Goal: Information Seeking & Learning: Find contact information

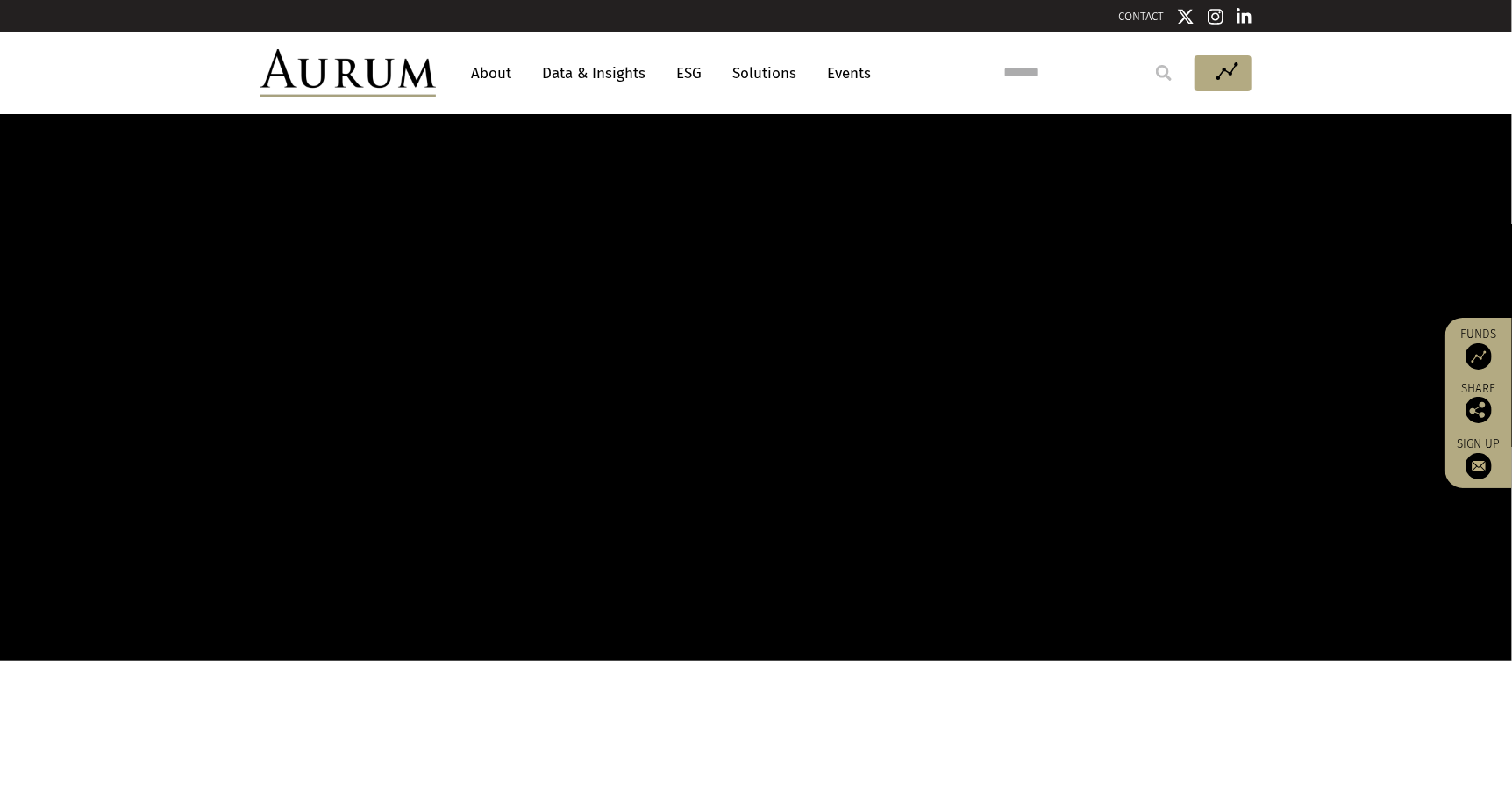
click at [495, 72] on link "About" at bounding box center [491, 73] width 58 height 33
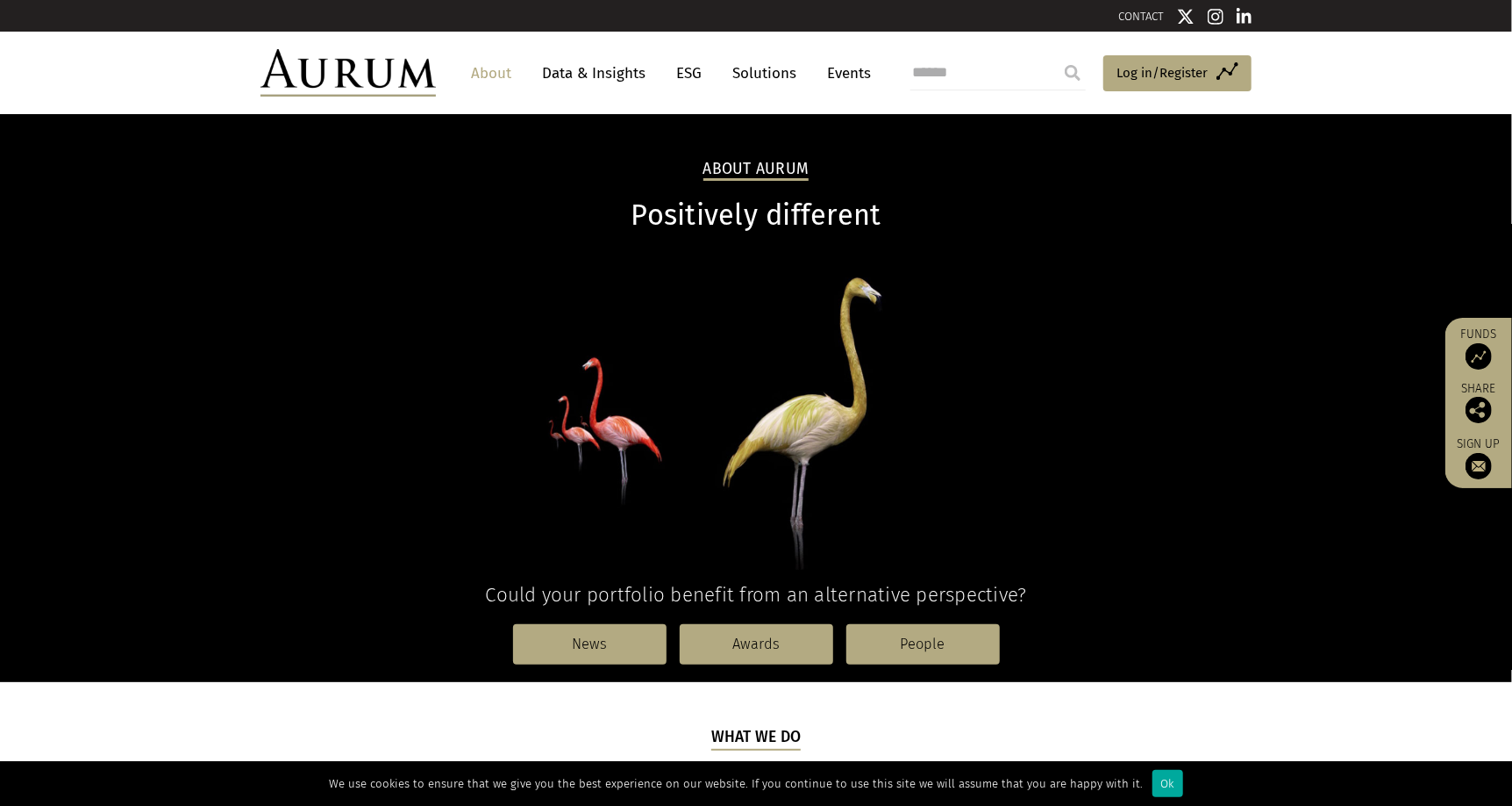
click at [1132, 13] on link "CONTACT" at bounding box center [1140, 16] width 45 height 13
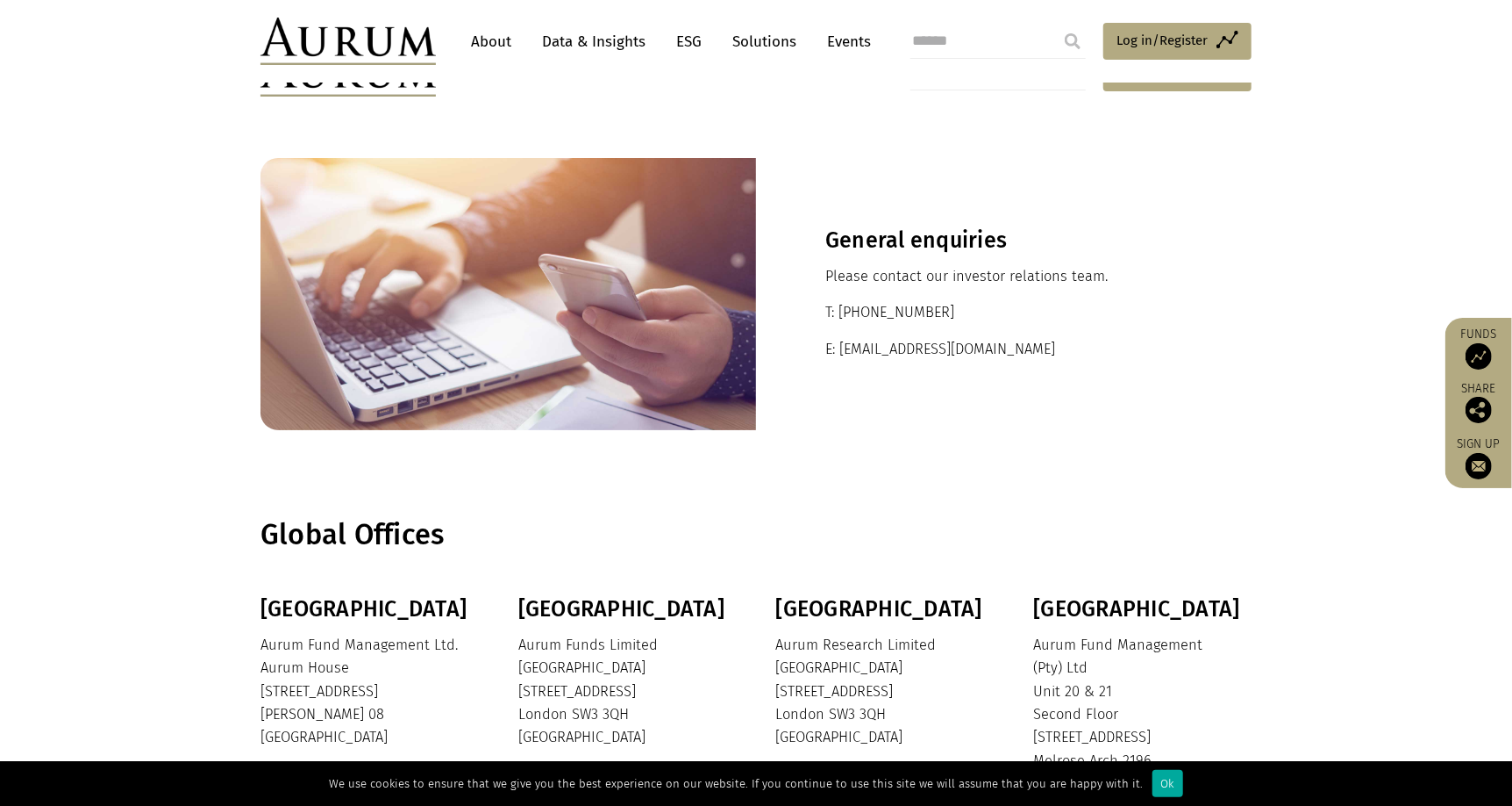
scroll to position [325, 0]
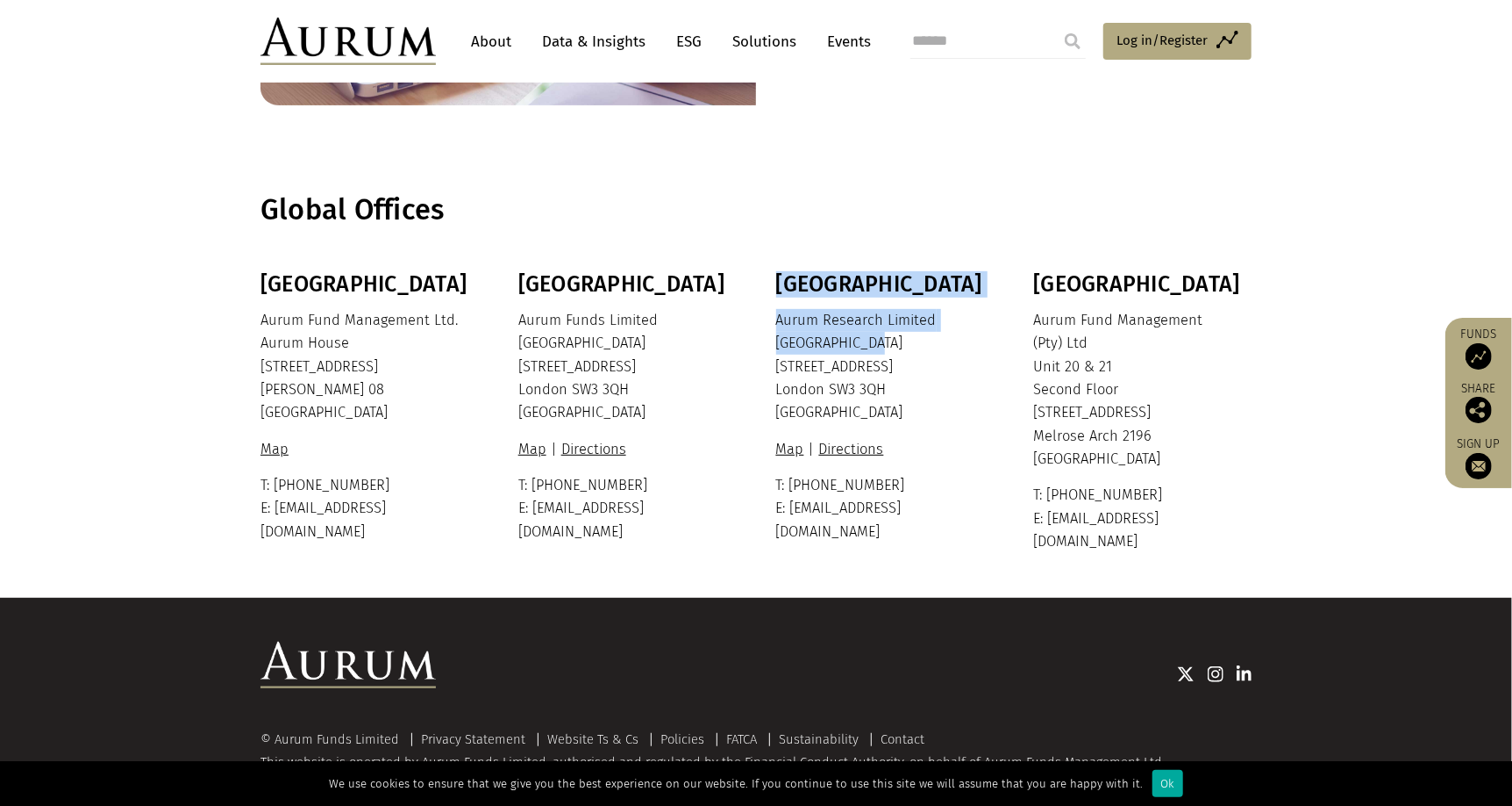
drag, startPoint x: 774, startPoint y: 339, endPoint x: 895, endPoint y: 348, distance: 121.3
click at [895, 346] on div "Bermuda Aurum Fund Management Ltd. Aurum House 35 Richmond Road Hamilton HM 08 …" at bounding box center [756, 412] width 1026 height 282
click at [894, 355] on p "Aurum Research Limited Ixworth House 37 Ixworth Place London SW3 3QH United Kin…" at bounding box center [884, 367] width 214 height 116
drag, startPoint x: 869, startPoint y: 344, endPoint x: 775, endPoint y: 342, distance: 94.0
click at [777, 342] on p "Aurum Research Limited Ixworth House 37 Ixworth Place London SW3 3QH United Kin…" at bounding box center [884, 367] width 214 height 116
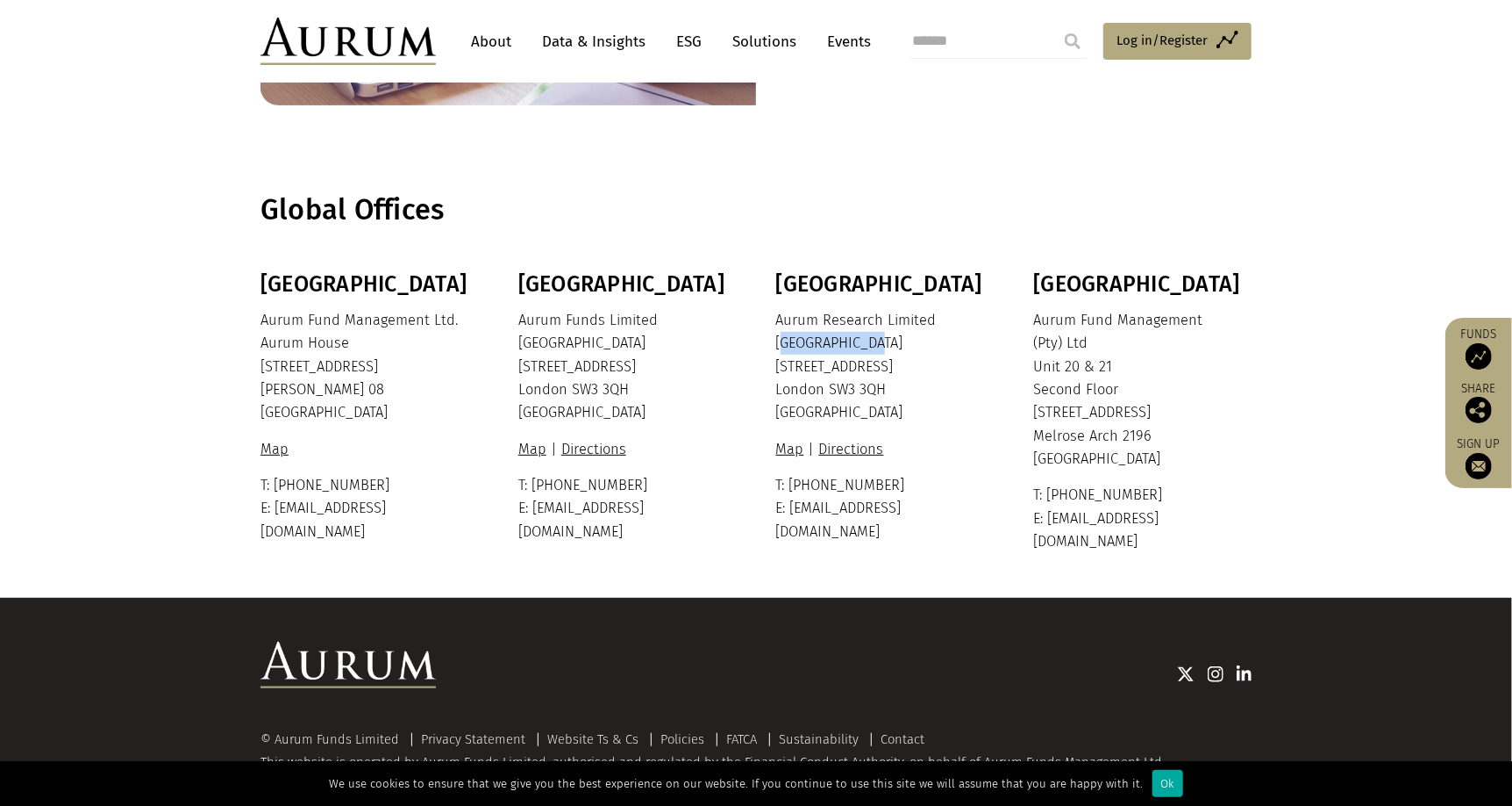
copy p "Ixworth House"
drag, startPoint x: 773, startPoint y: 362, endPoint x: 897, endPoint y: 358, distance: 124.1
click at [897, 358] on div "Bermuda Aurum Fund Management Ltd. Aurum House 35 Richmond Road Hamilton HM 08 …" at bounding box center [756, 412] width 1026 height 282
click at [888, 369] on p "Aurum Research Limited Ixworth House 37 Ixworth Place London SW3 3QH United Kin…" at bounding box center [884, 367] width 214 height 116
drag, startPoint x: 886, startPoint y: 369, endPoint x: 782, endPoint y: 374, distance: 104.1
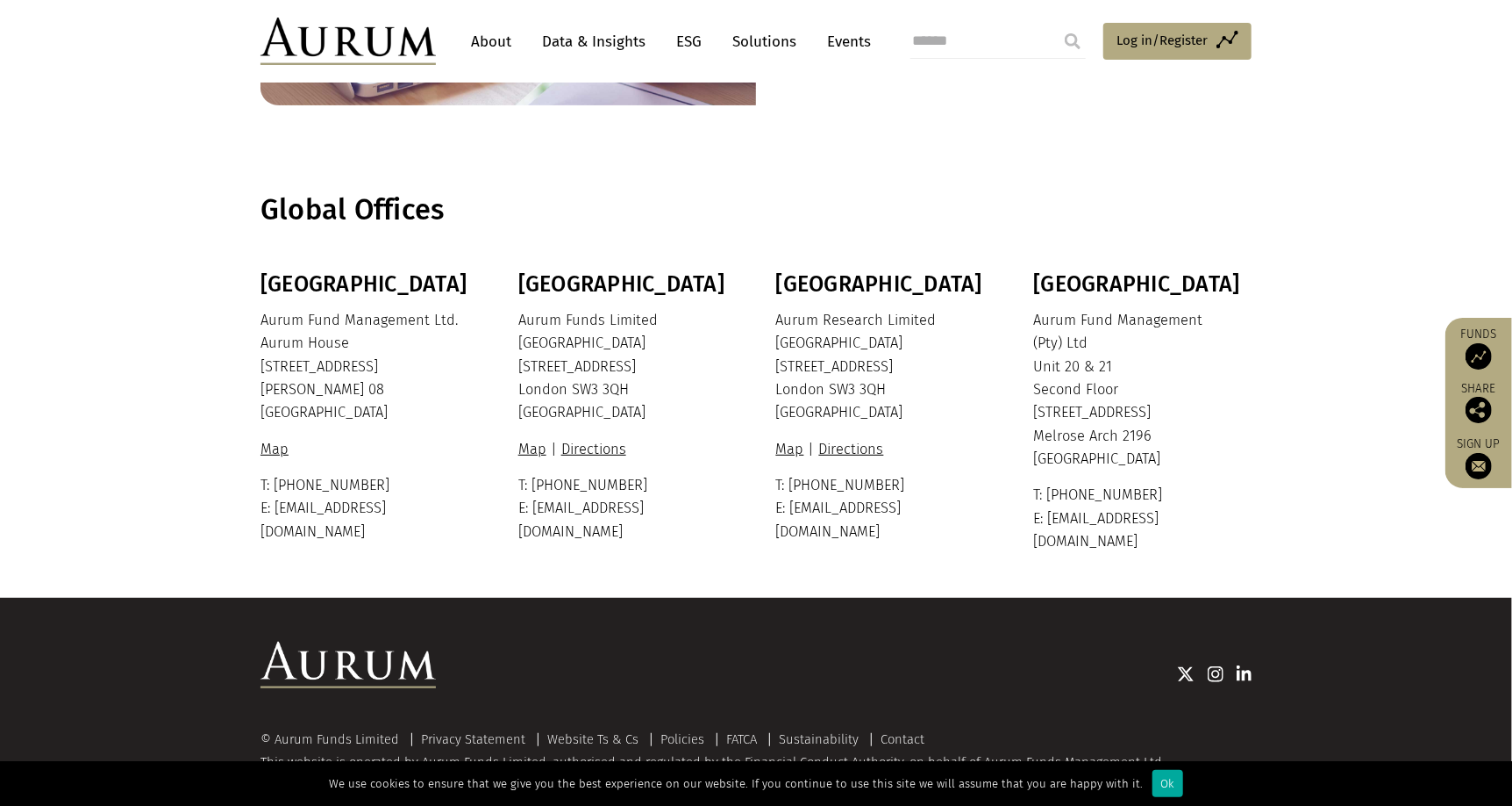
click at [782, 374] on p "Aurum Research Limited Ixworth House 37 Ixworth Place London SW3 3QH United Kin…" at bounding box center [884, 367] width 214 height 116
click at [707, 386] on p "Aurum Funds Limited Ixworth House 37 Ixworth Place London SW3 3QH United Kingdom" at bounding box center [626, 367] width 214 height 116
drag, startPoint x: 625, startPoint y: 364, endPoint x: 516, endPoint y: 377, distance: 109.8
click at [516, 377] on div "Bermuda Aurum Fund Management Ltd. Aurum House 35 Richmond Road Hamilton HM 08 …" at bounding box center [756, 412] width 1026 height 282
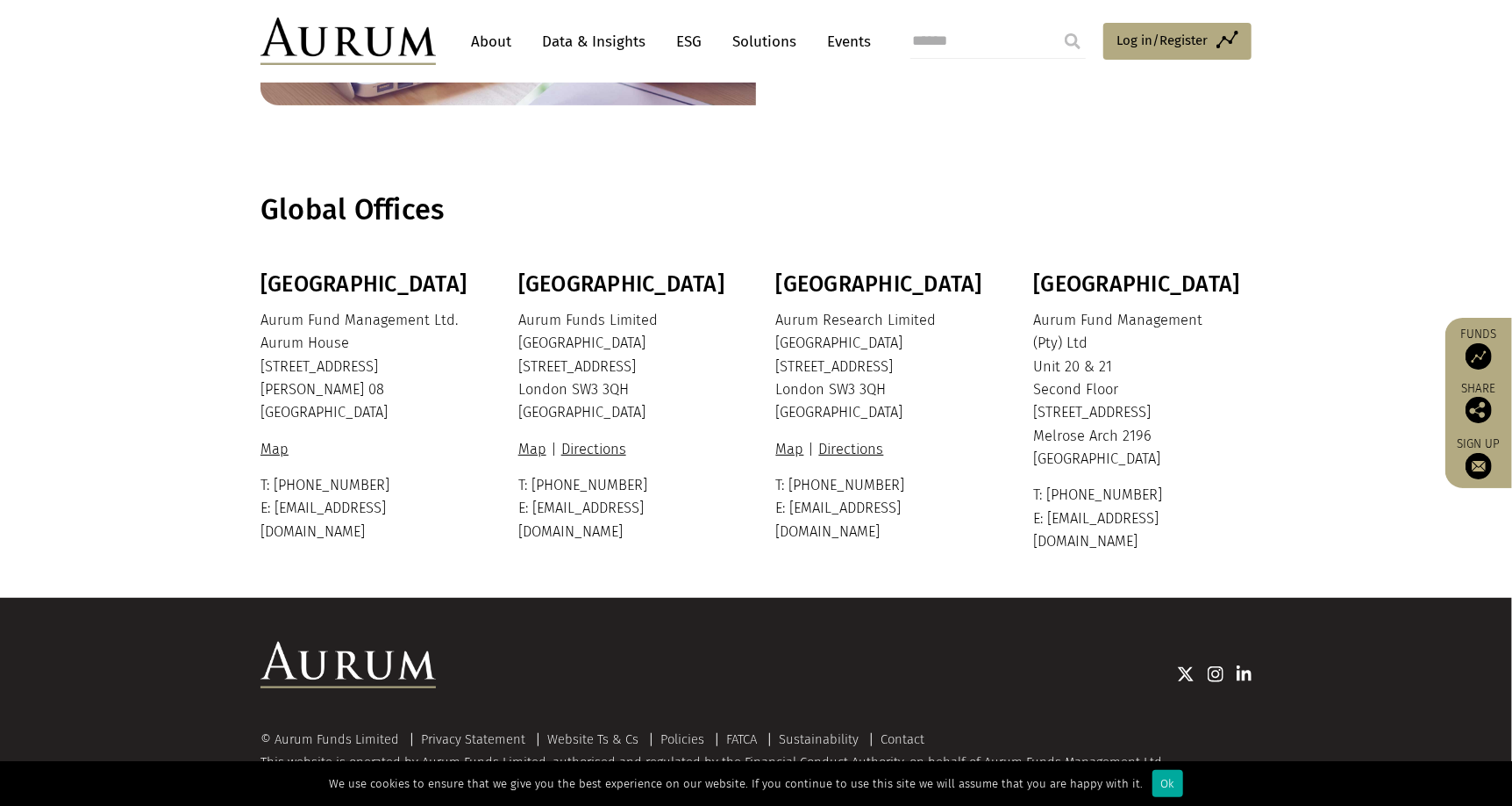
drag, startPoint x: 516, startPoint y: 368, endPoint x: 646, endPoint y: 368, distance: 130.0
click at [646, 368] on div "Bermuda Aurum Fund Management Ltd. Aurum House 35 Richmond Road Hamilton HM 08 …" at bounding box center [756, 412] width 1026 height 282
click at [615, 360] on p "Aurum Funds Limited Ixworth House 37 Ixworth Place London SW3 3QH United Kingdom" at bounding box center [626, 367] width 214 height 116
click at [622, 367] on p "Aurum Funds Limited Ixworth House 37 Ixworth Place London SW3 3QH United Kingdom" at bounding box center [626, 367] width 214 height 116
copy p "37 Ixworth Place"
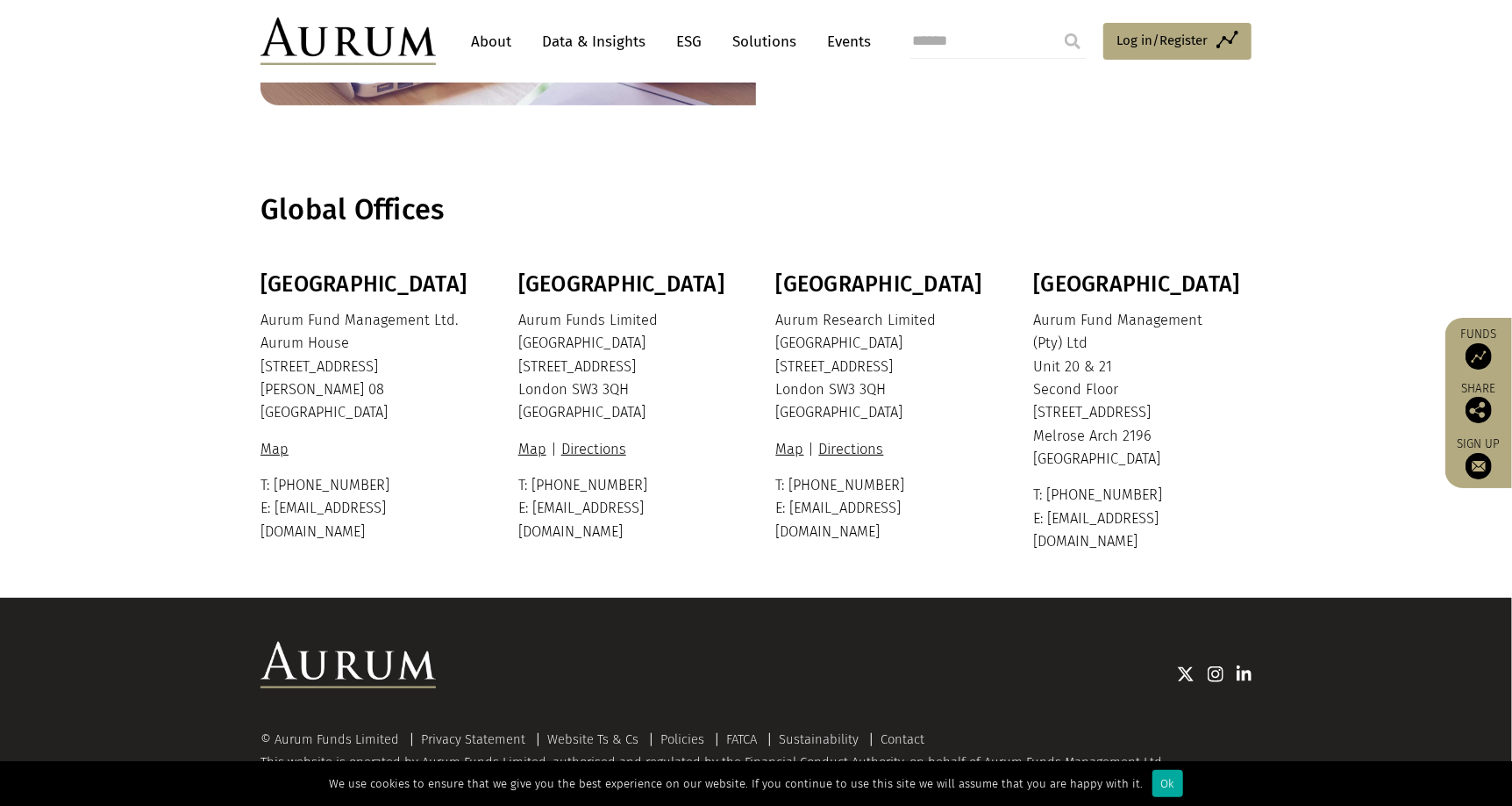
drag, startPoint x: 622, startPoint y: 367, endPoint x: 593, endPoint y: 323, distance: 52.7
click at [520, 368] on p "Aurum Funds Limited Ixworth House 37 Ixworth Place London SW3 3QH United Kingdom" at bounding box center [626, 367] width 214 height 116
